Goal: Information Seeking & Learning: Understand process/instructions

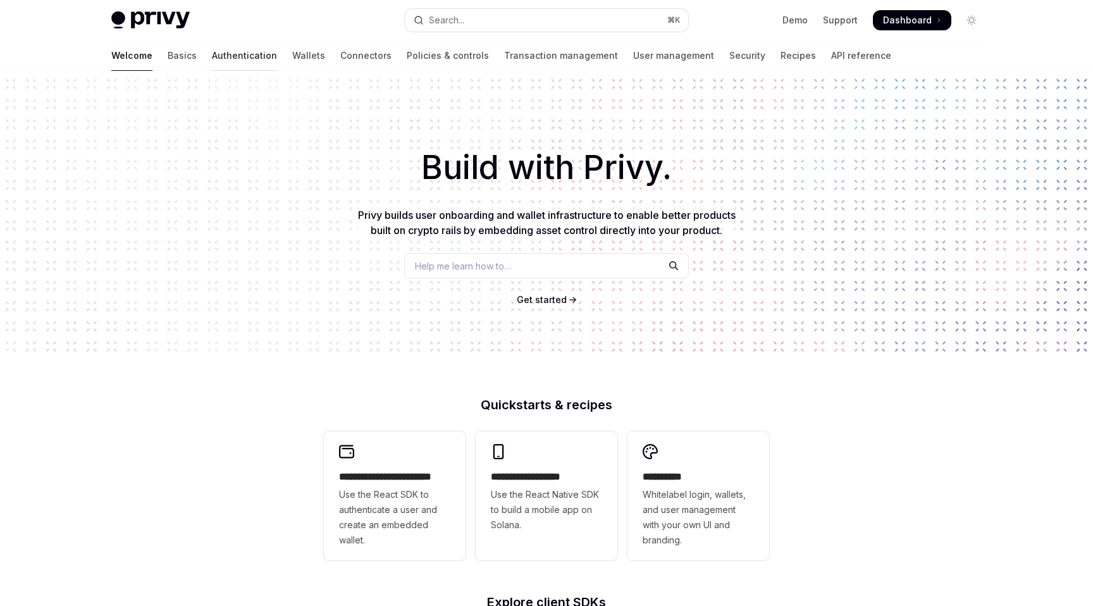
click at [212, 45] on link "Authentication" at bounding box center [244, 55] width 65 height 30
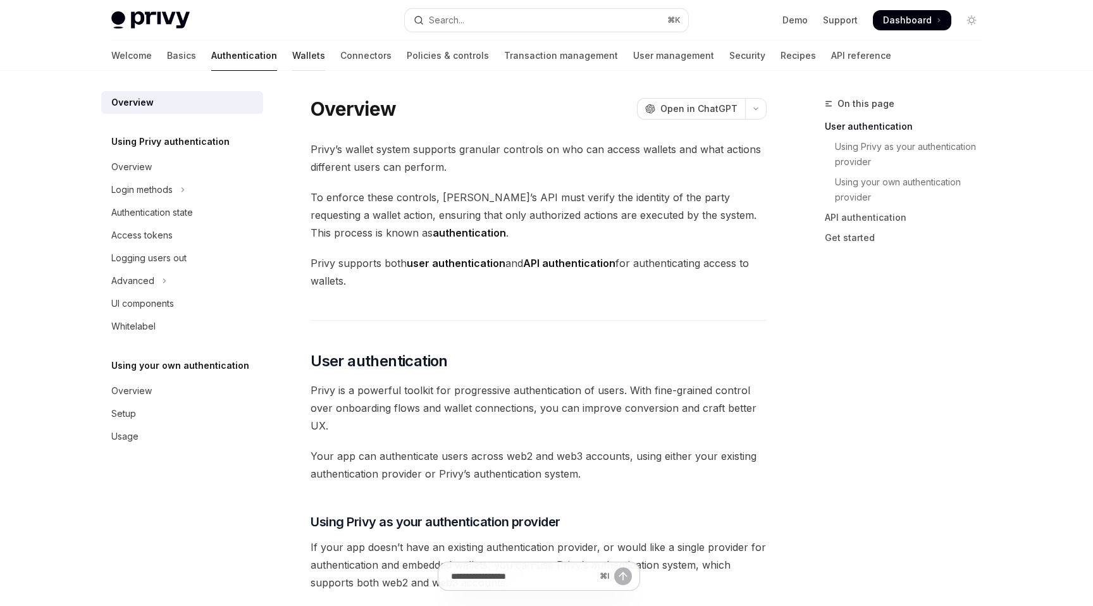
click at [292, 63] on link "Wallets" at bounding box center [308, 55] width 33 height 30
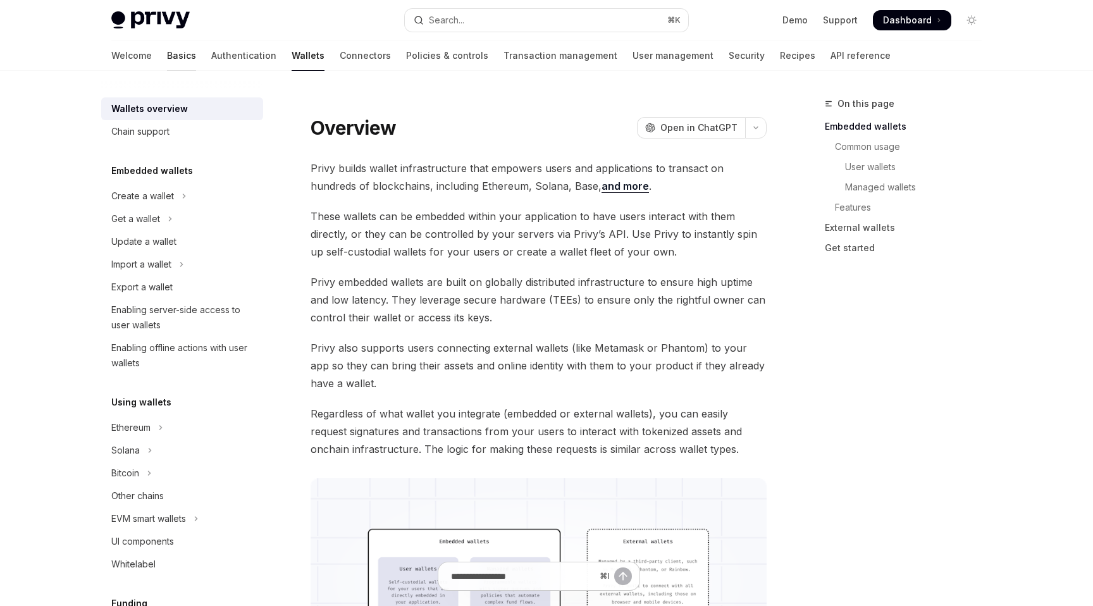
click at [167, 63] on link "Basics" at bounding box center [181, 55] width 29 height 30
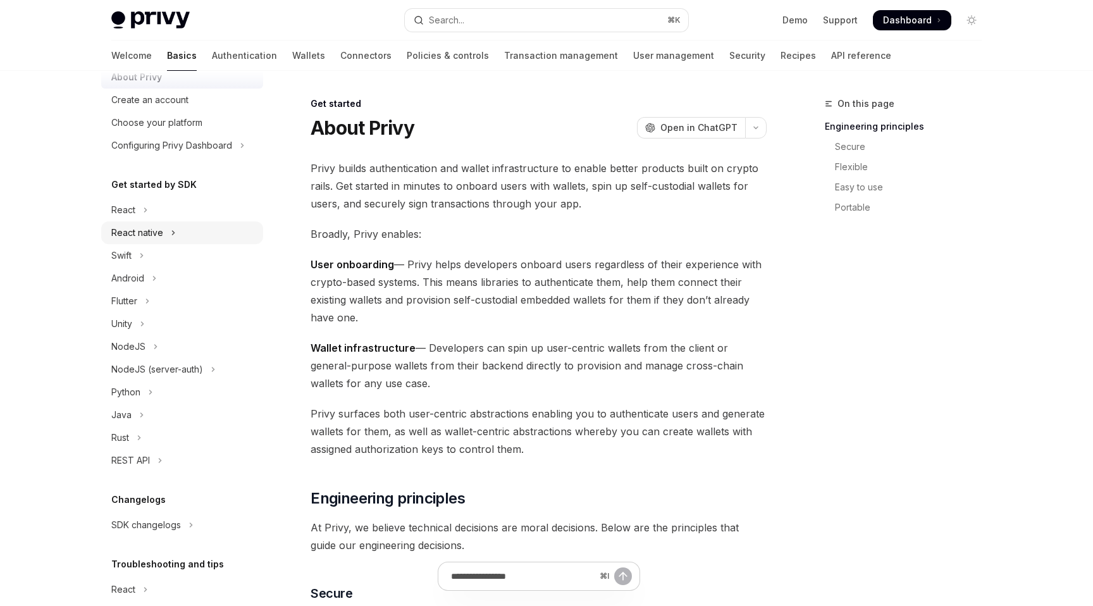
scroll to position [22, 0]
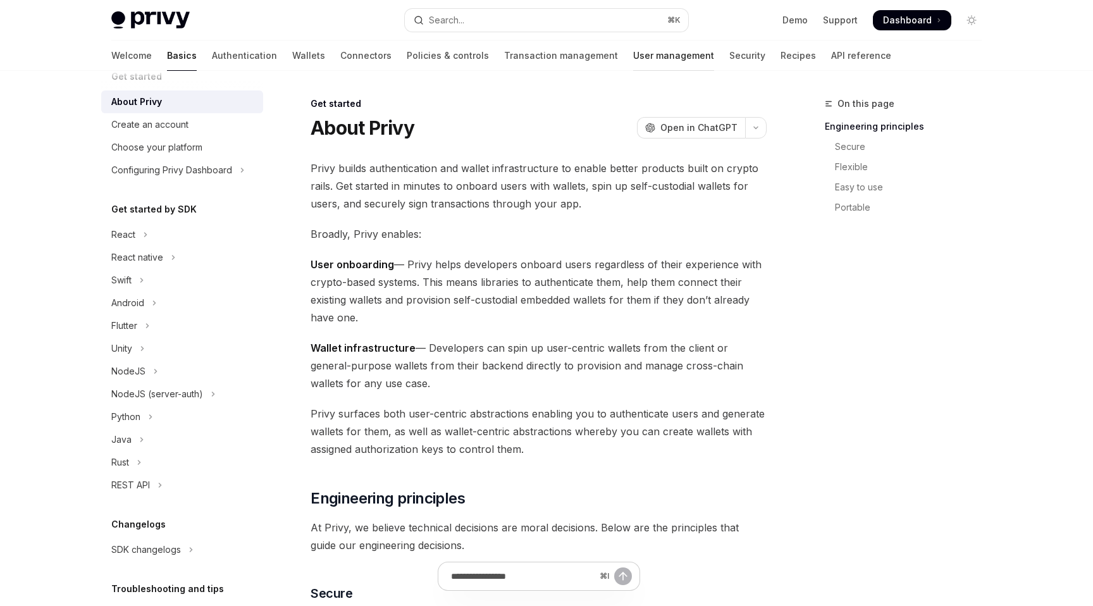
click at [633, 60] on link "User management" at bounding box center [673, 55] width 81 height 30
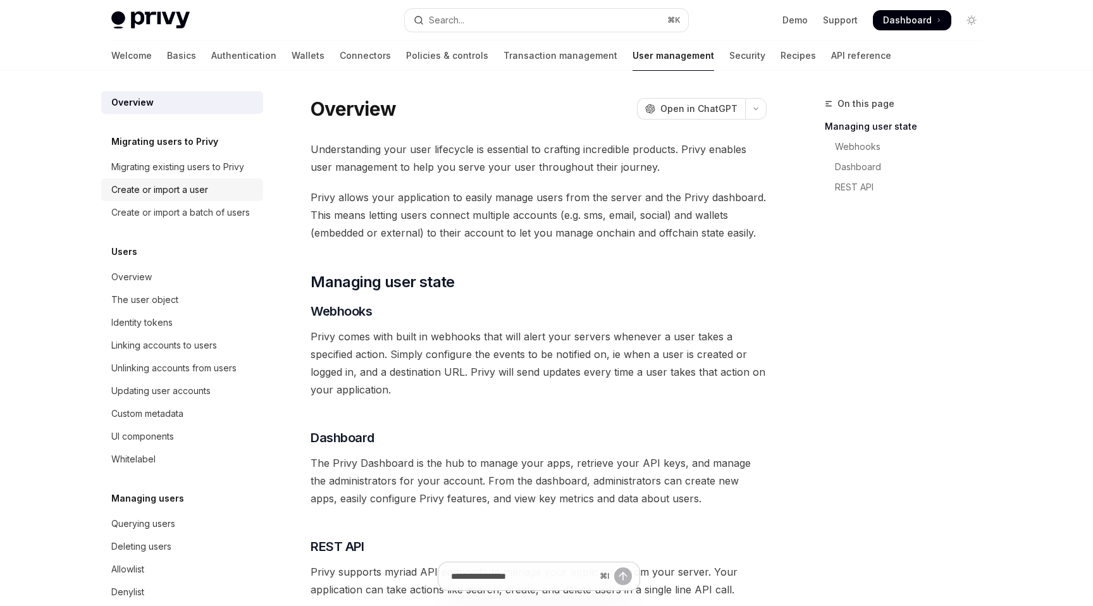
click at [178, 194] on div "Create or import a user" at bounding box center [159, 189] width 97 height 15
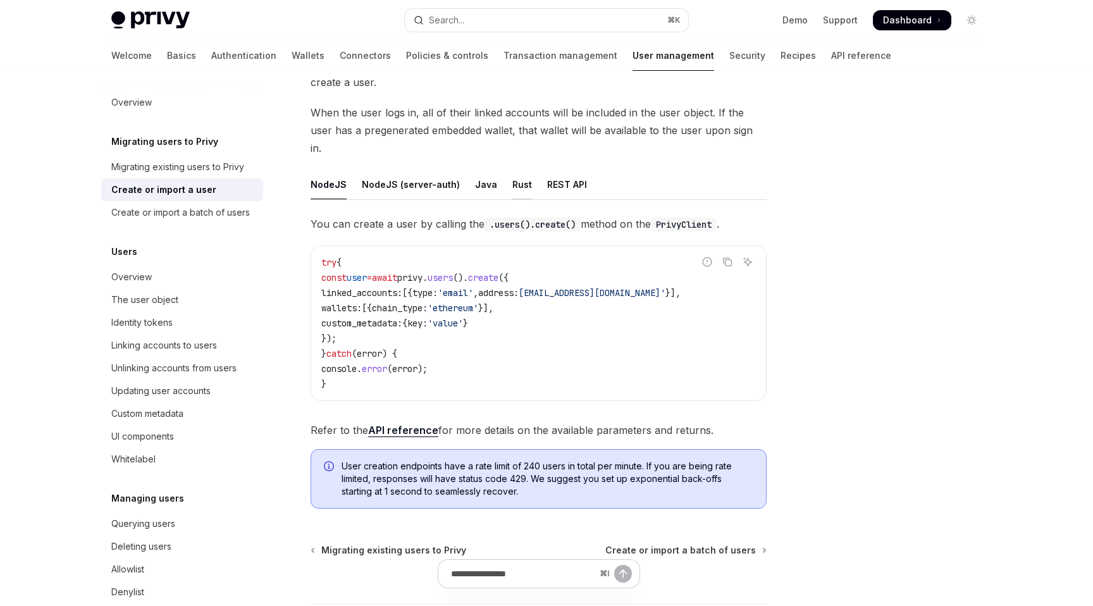
scroll to position [130, 0]
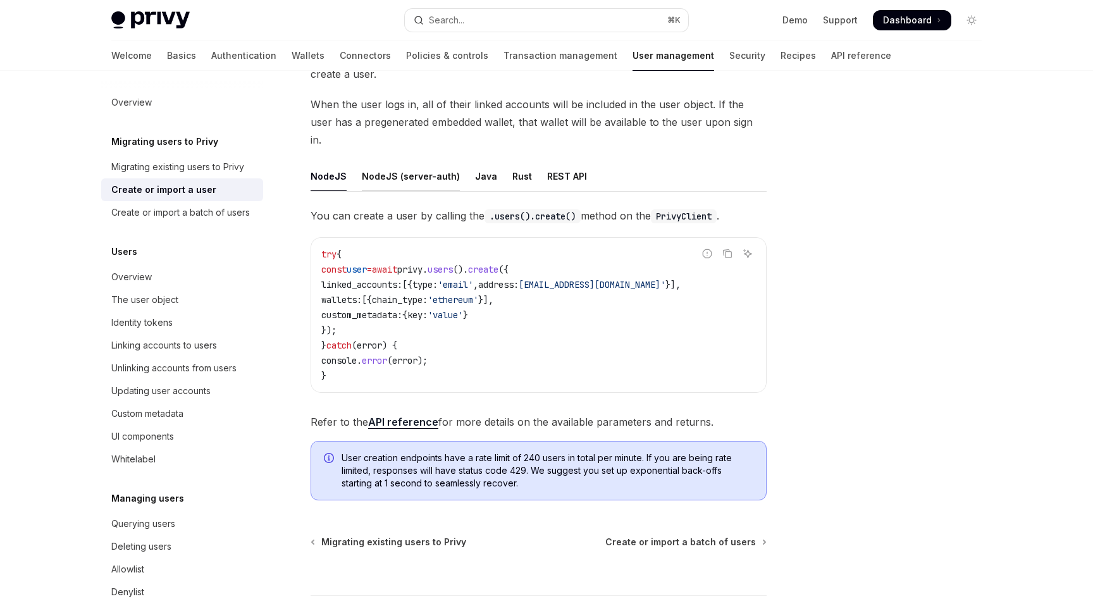
click at [395, 161] on div "NodeJS (server-auth)" at bounding box center [411, 176] width 98 height 30
type textarea "*"
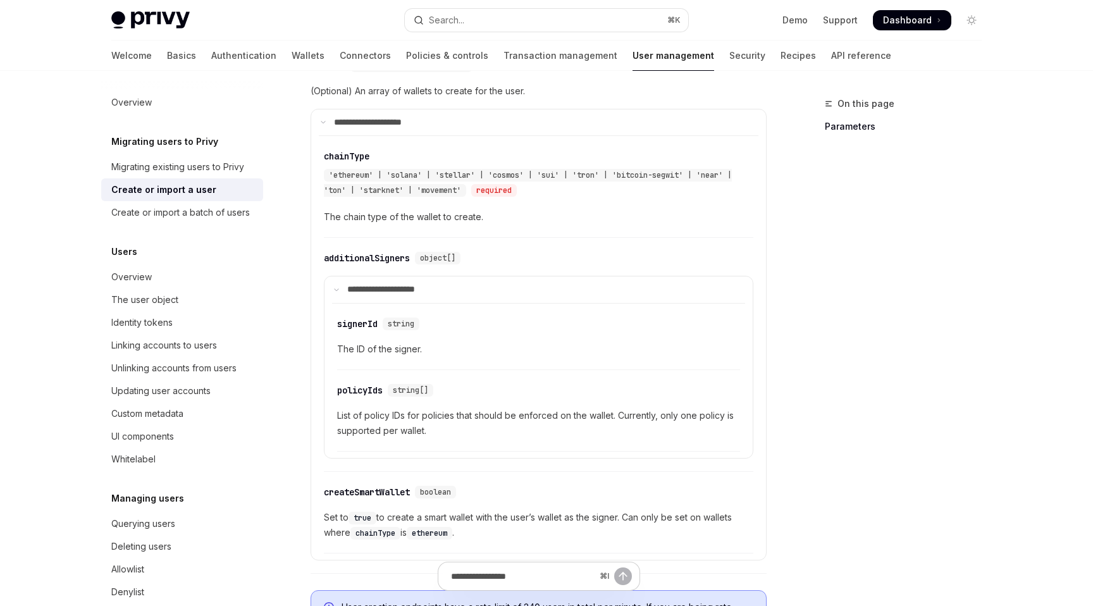
scroll to position [890, 0]
